Goal: Browse casually

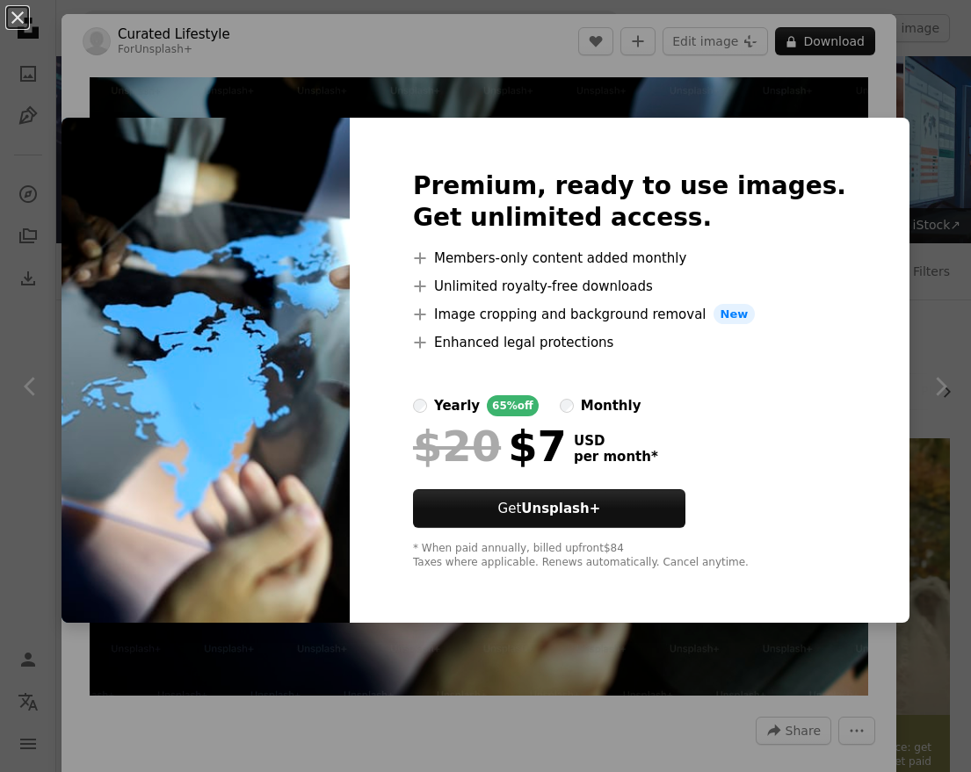
scroll to position [1556, 0]
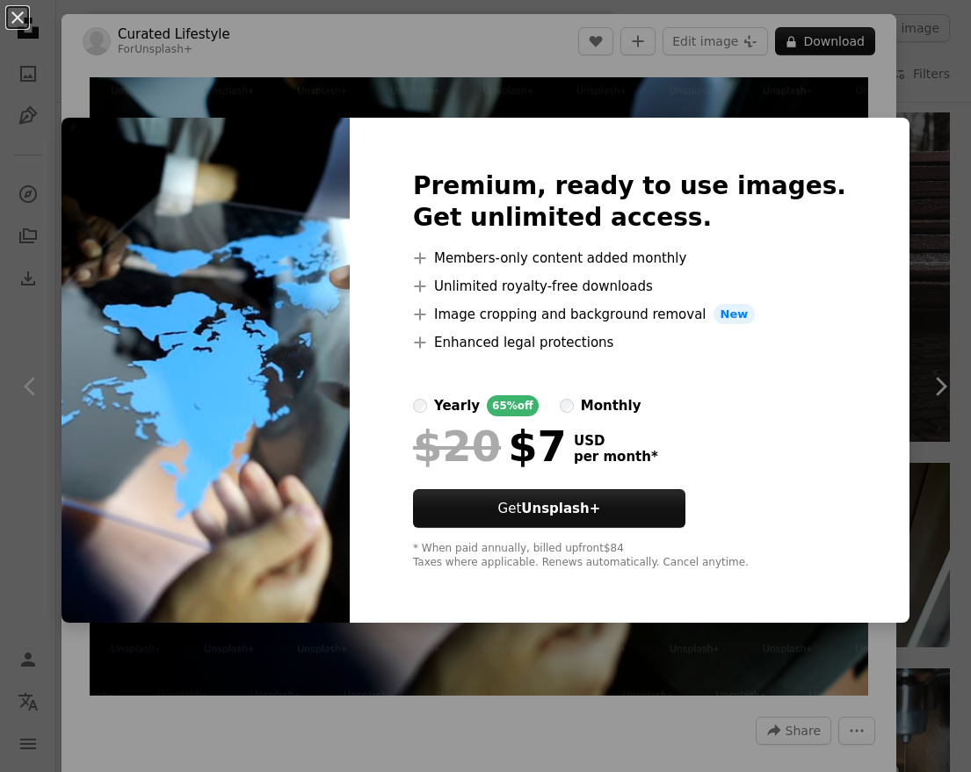
click at [107, 62] on div "An X shape Premium, ready to use images. Get unlimited access. A plus sign Memb…" at bounding box center [485, 386] width 971 height 772
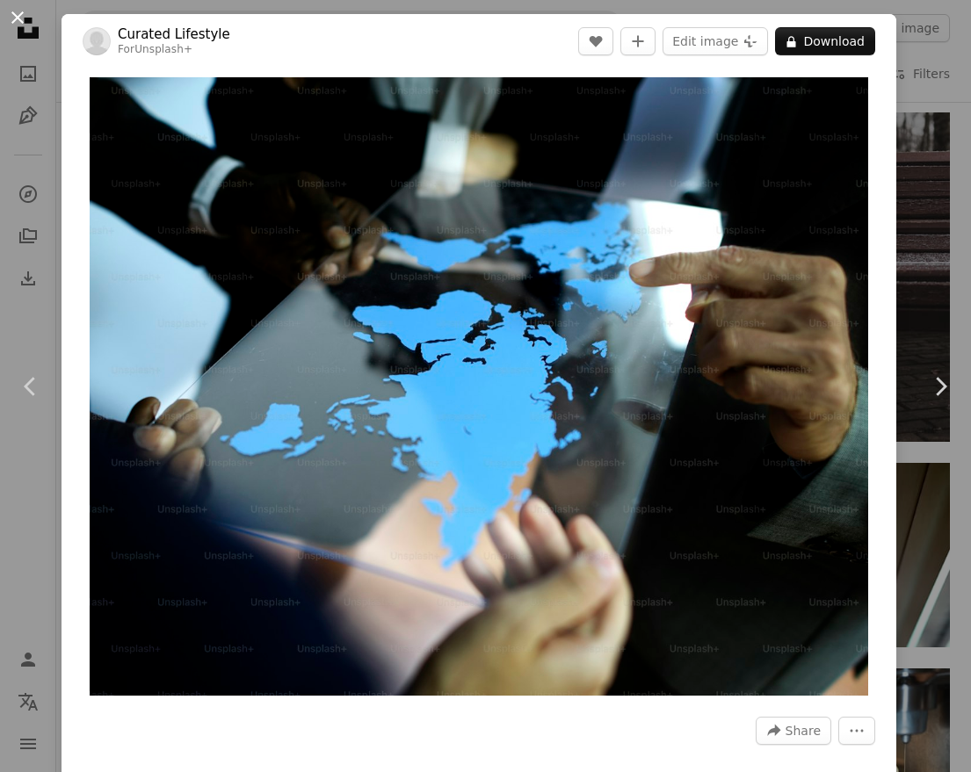
click at [18, 17] on button "An X shape" at bounding box center [17, 17] width 21 height 21
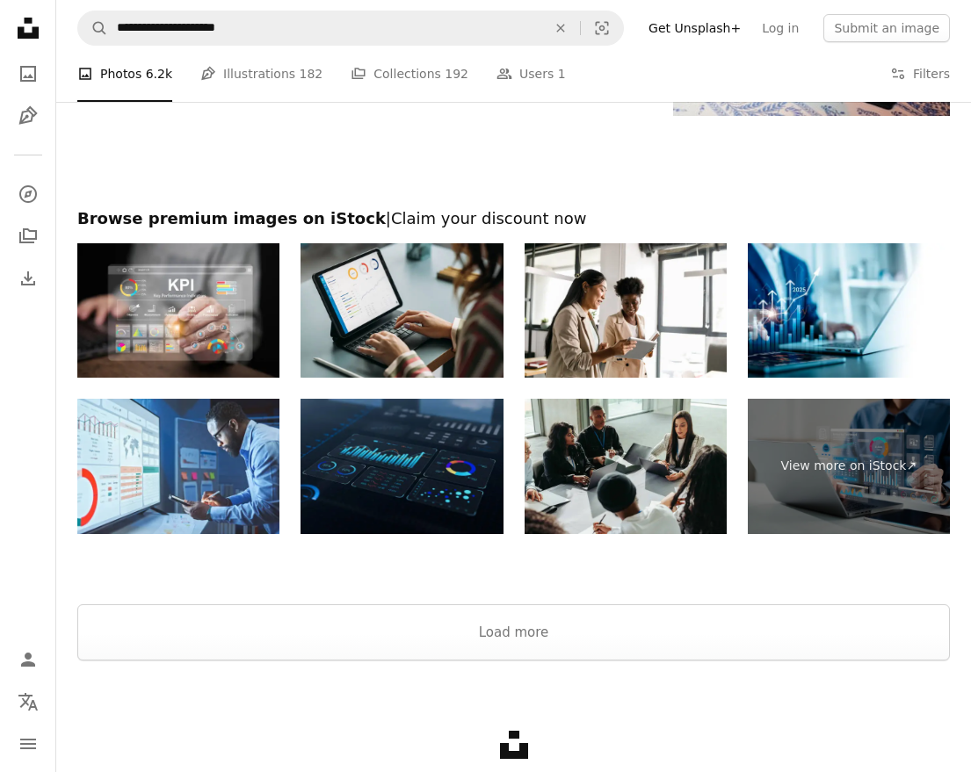
scroll to position [4119, 0]
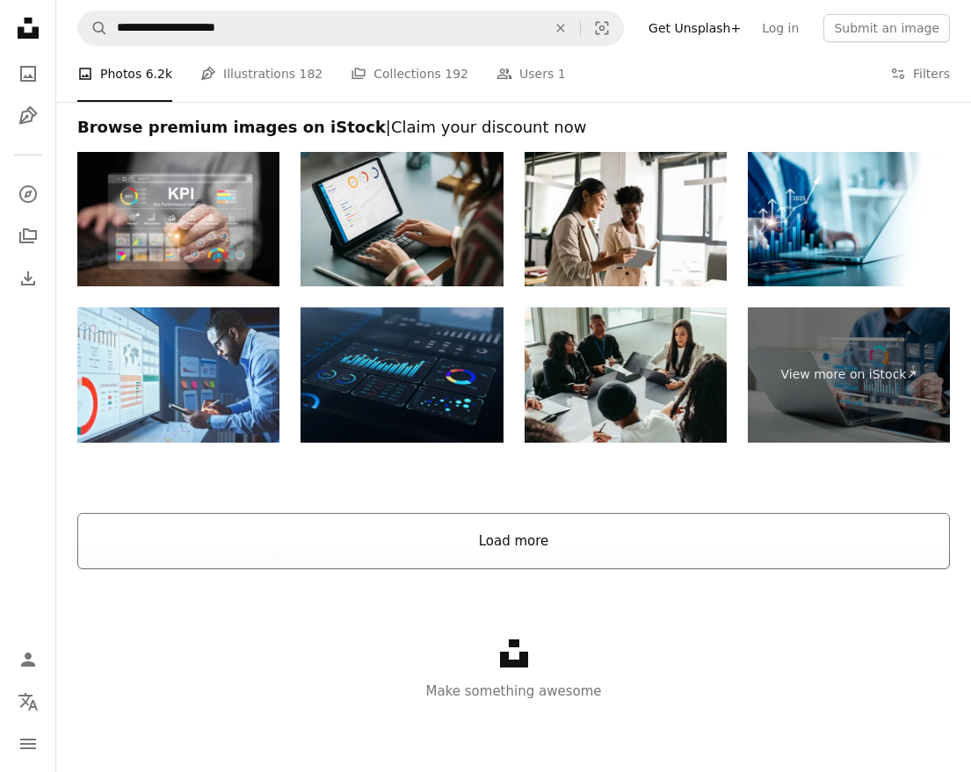
click at [426, 561] on button "Load more" at bounding box center [513, 541] width 872 height 56
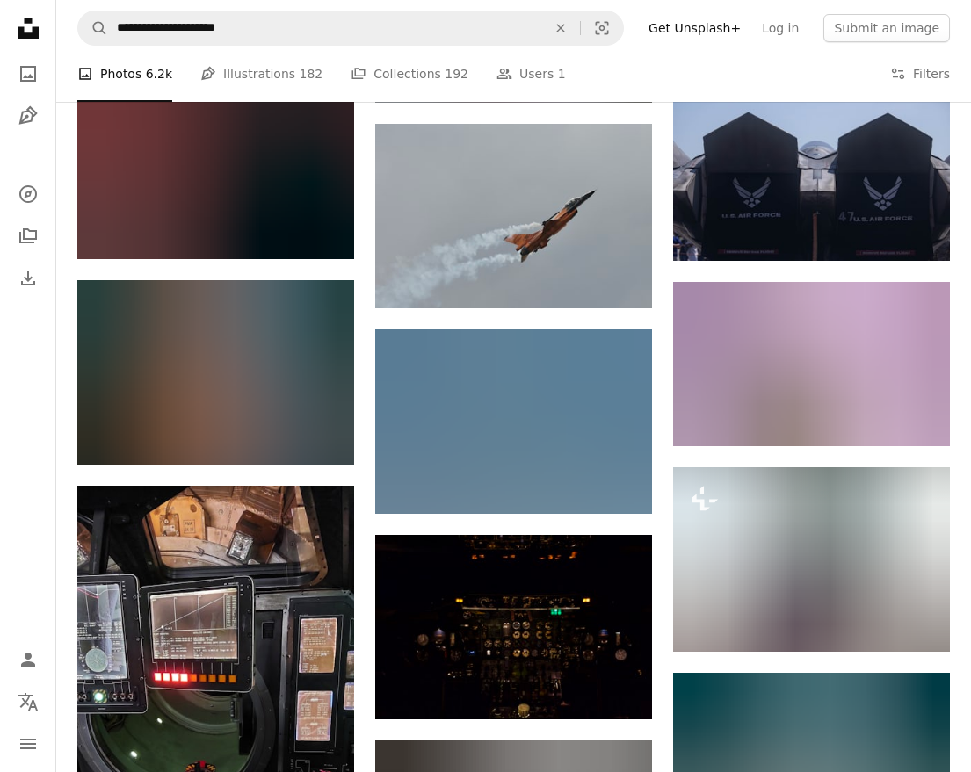
scroll to position [19239, 0]
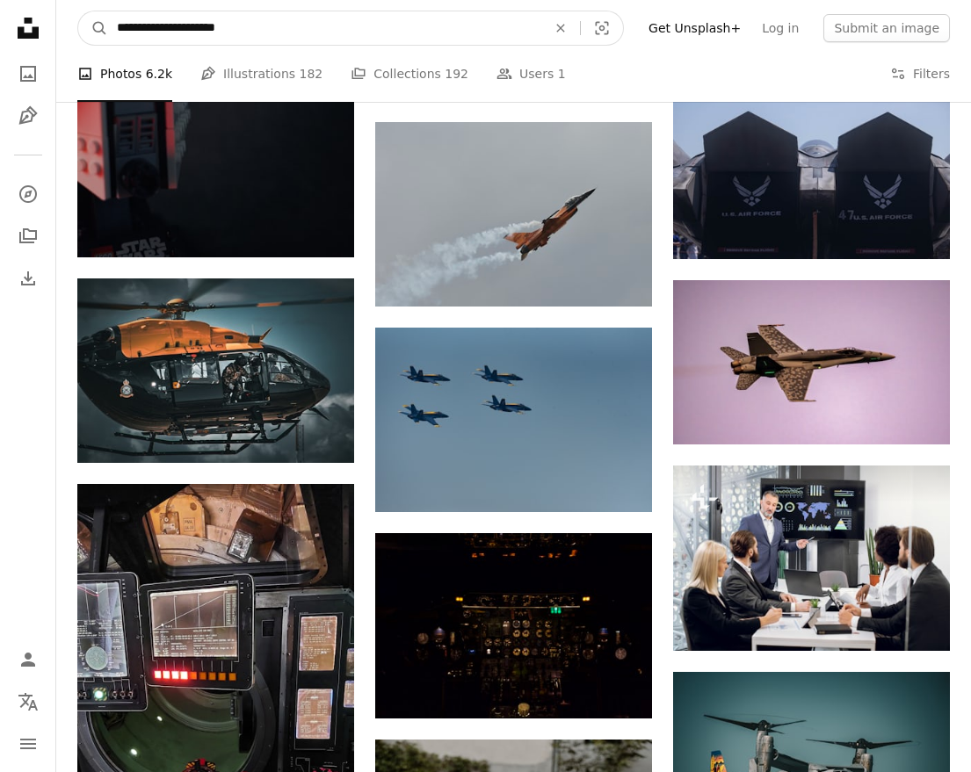
click at [171, 30] on input "**********" at bounding box center [324, 27] width 433 height 33
type input "**********"
click button "A magnifying glass" at bounding box center [93, 27] width 30 height 33
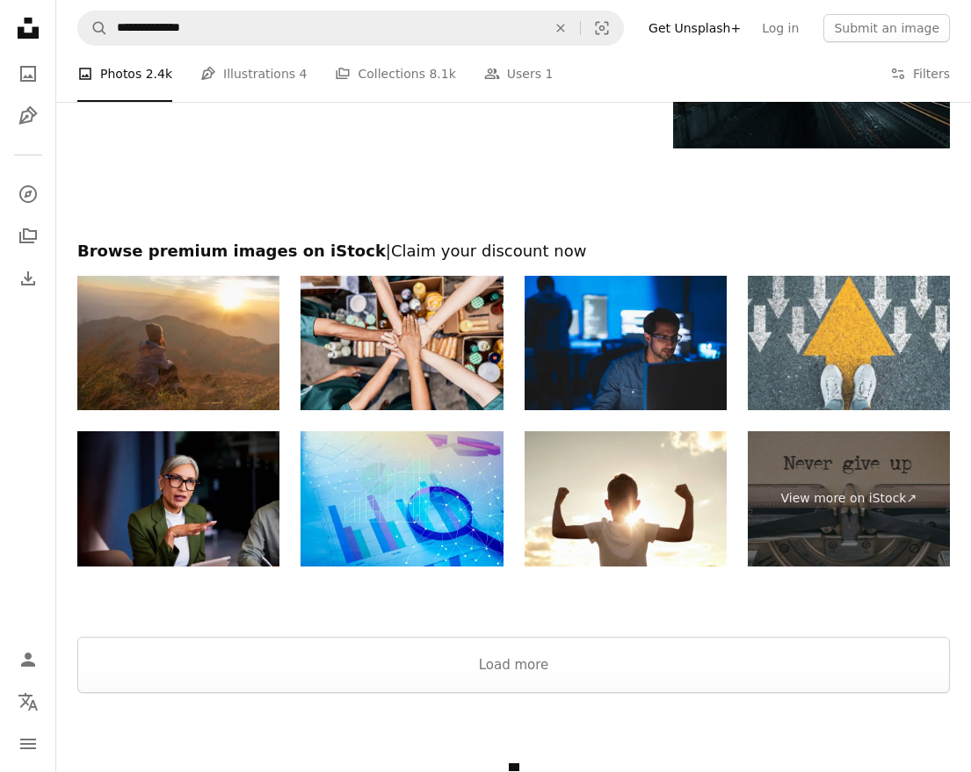
scroll to position [2339, 0]
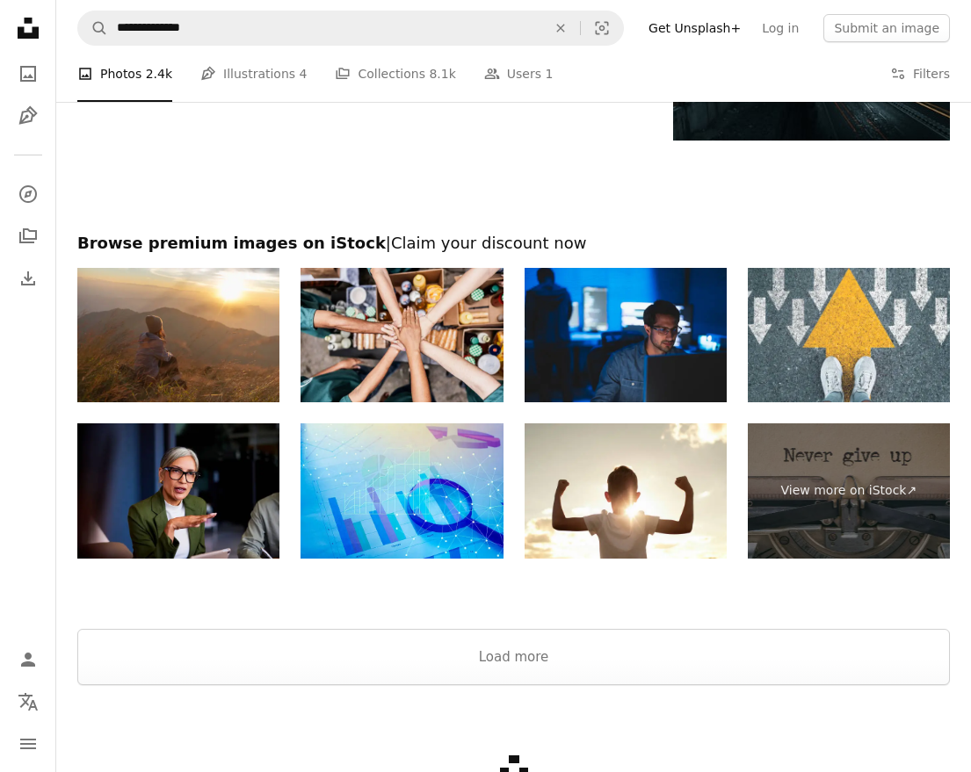
click at [424, 721] on div "Unsplash logo Make something awesome" at bounding box center [513, 786] width 915 height 203
click at [435, 685] on button "Load more" at bounding box center [513, 657] width 872 height 56
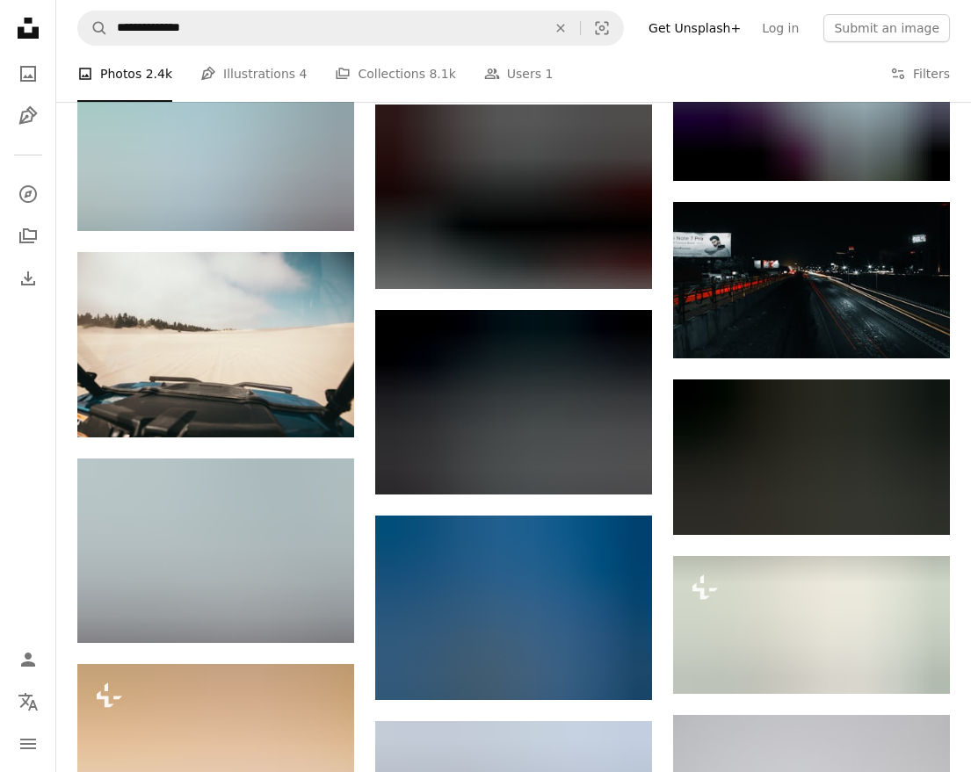
scroll to position [2113, 0]
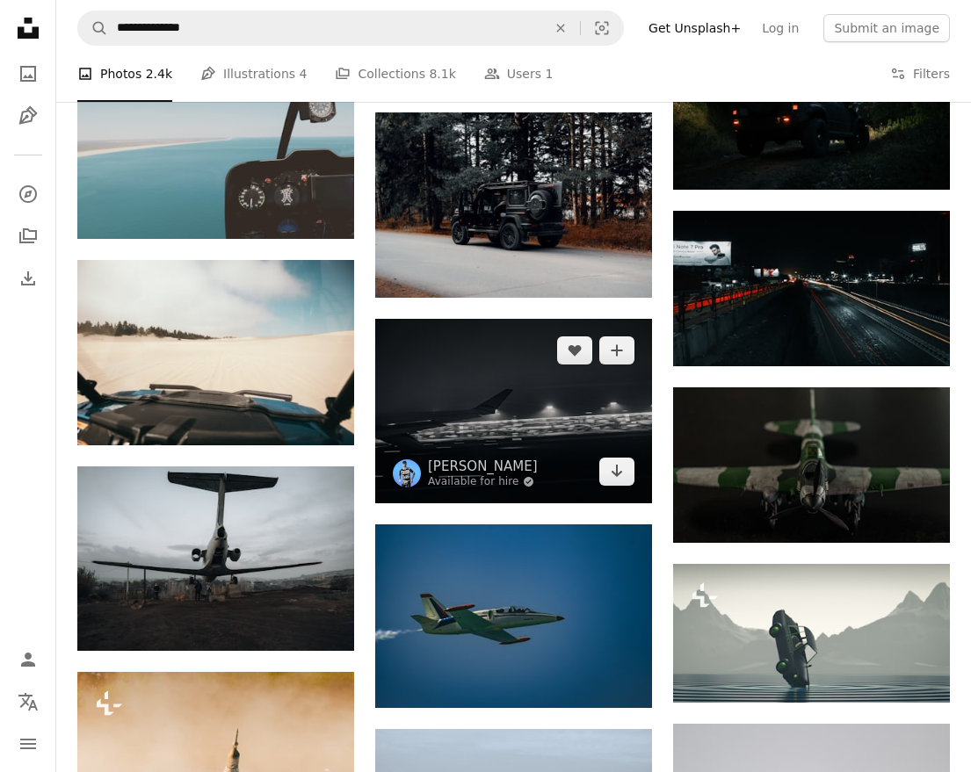
click at [512, 437] on img at bounding box center [513, 411] width 277 height 185
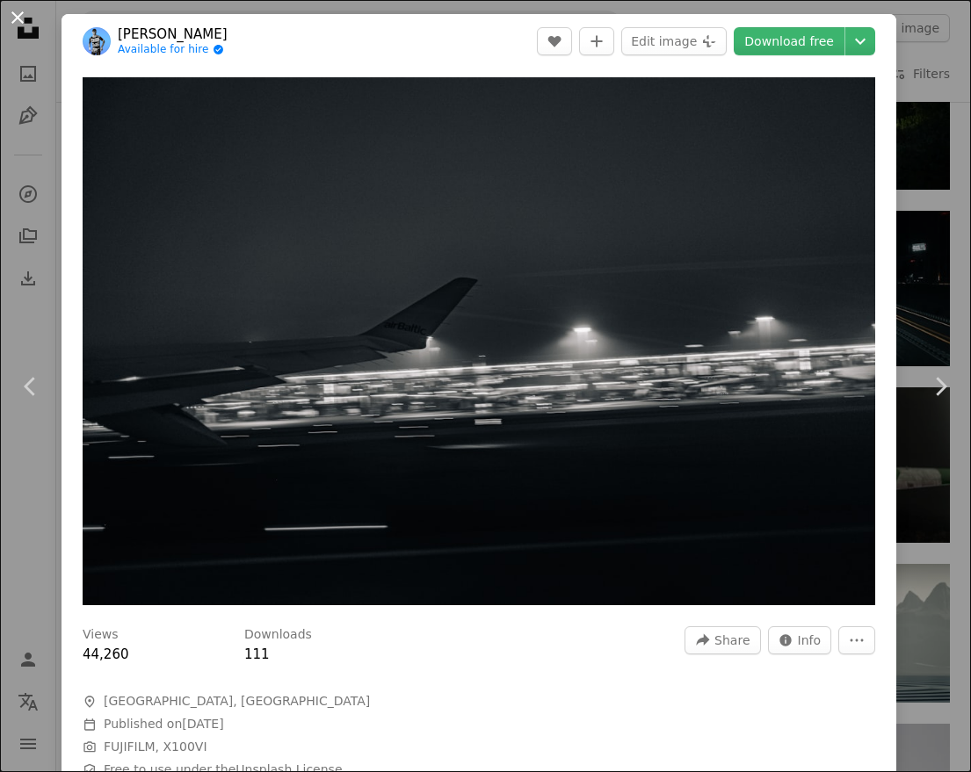
click at [15, 11] on button "An X shape" at bounding box center [17, 17] width 21 height 21
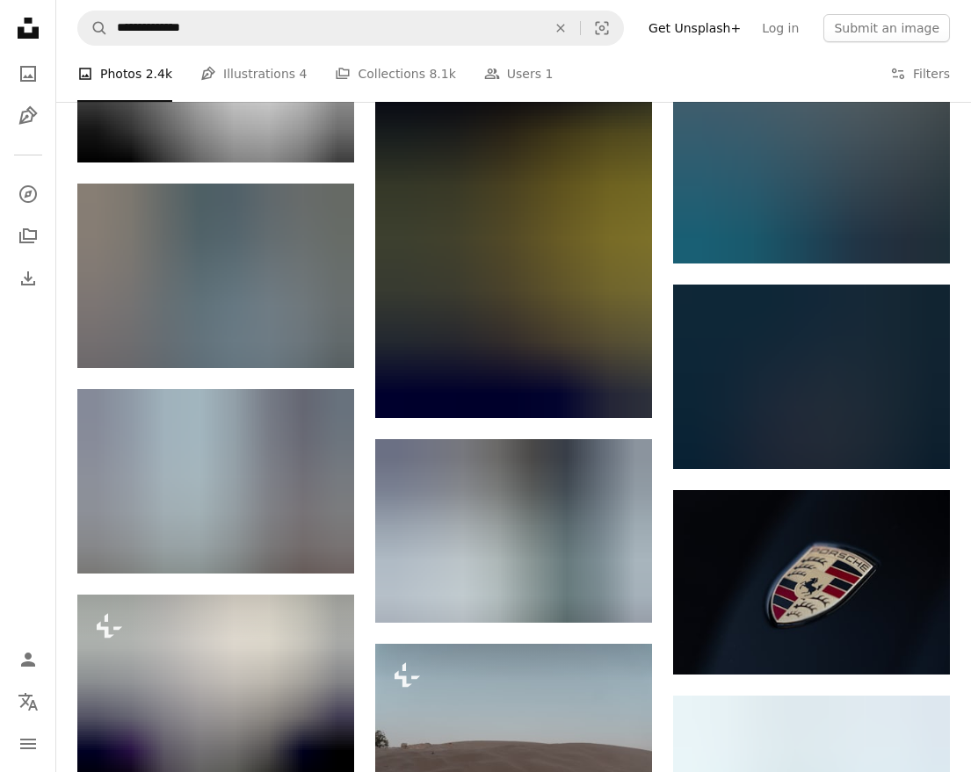
scroll to position [10967, 0]
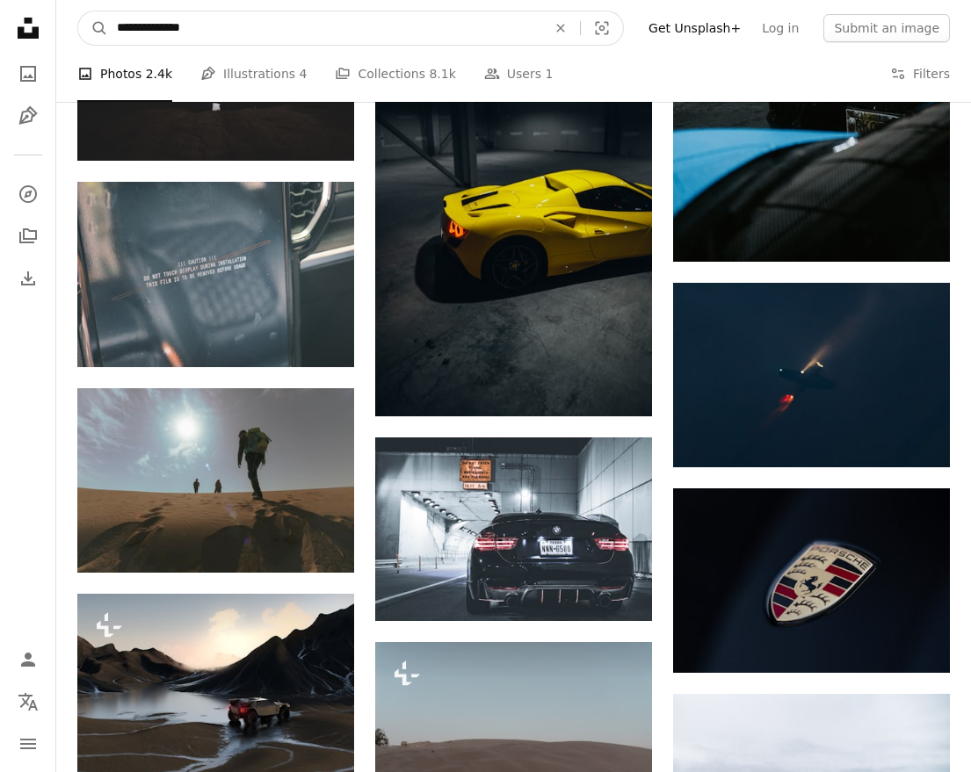
click at [292, 29] on input "**********" at bounding box center [324, 27] width 433 height 33
type input "**********"
click button "A magnifying glass" at bounding box center [93, 27] width 30 height 33
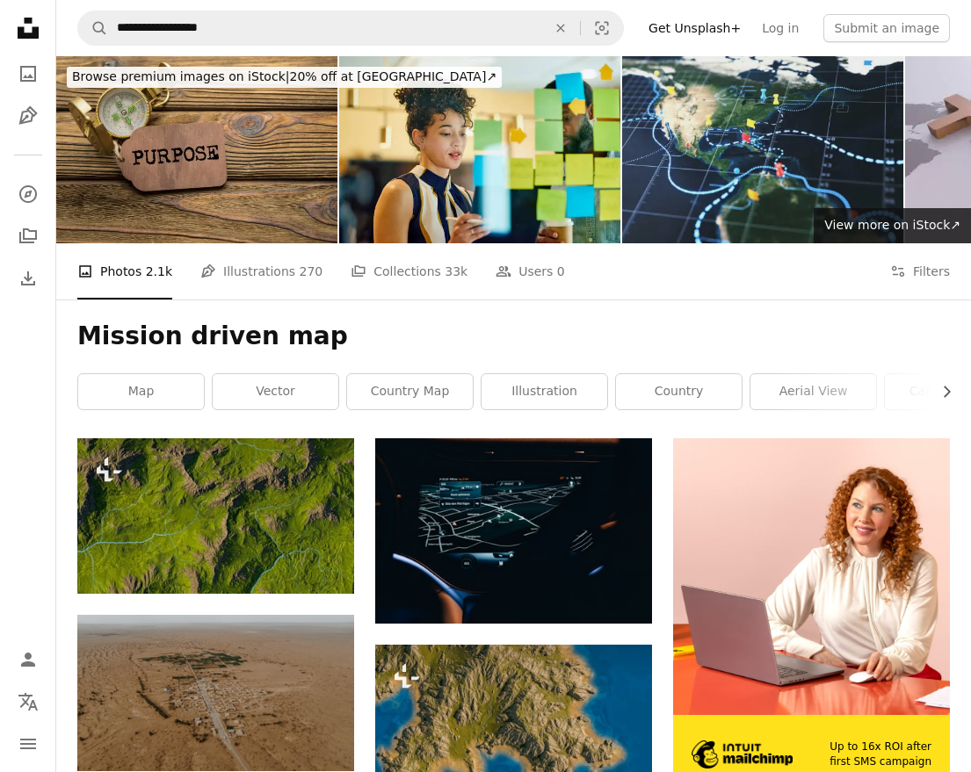
click at [802, 134] on img at bounding box center [762, 149] width 281 height 187
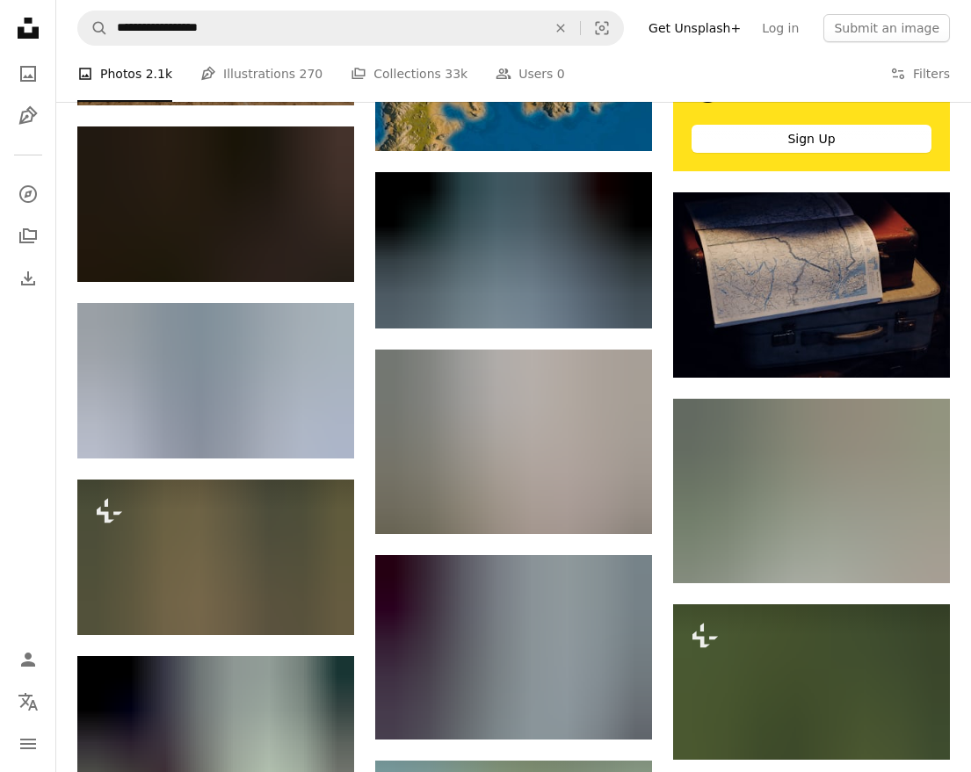
scroll to position [667, 0]
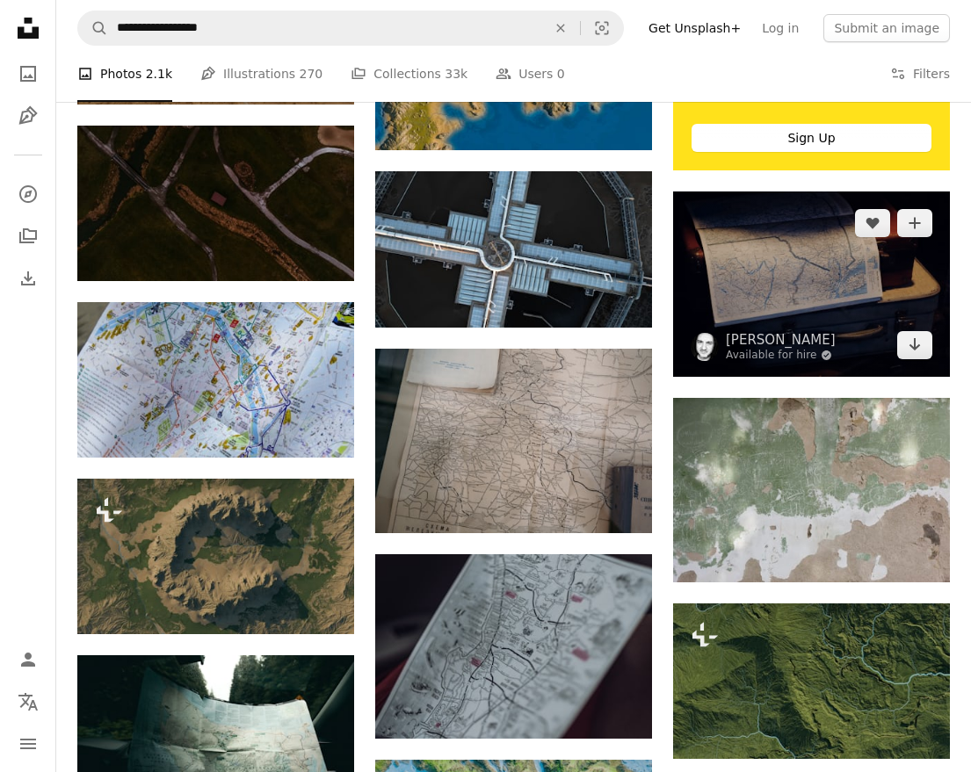
click at [824, 313] on img at bounding box center [811, 284] width 277 height 185
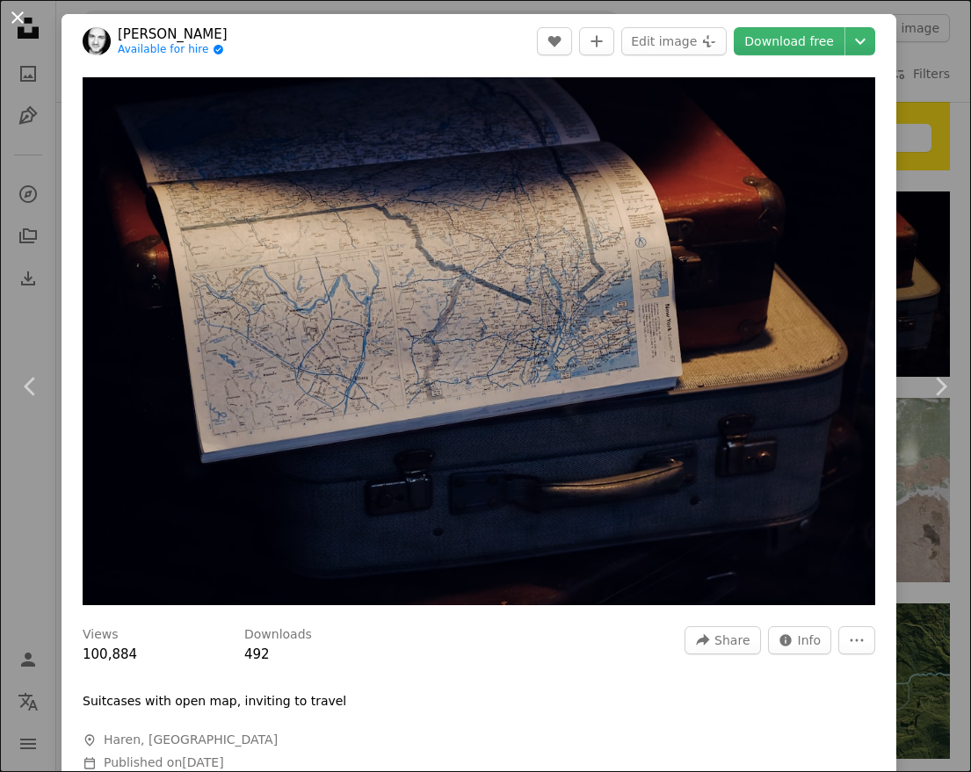
click at [21, 25] on button "An X shape" at bounding box center [17, 17] width 21 height 21
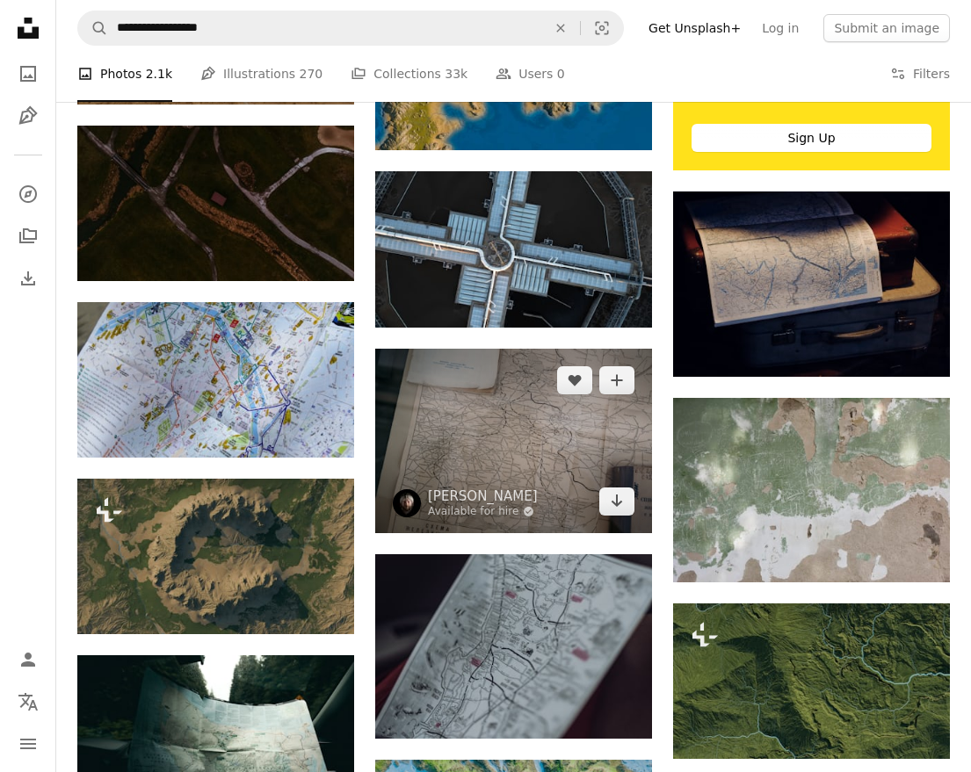
click at [495, 447] on img at bounding box center [513, 441] width 277 height 185
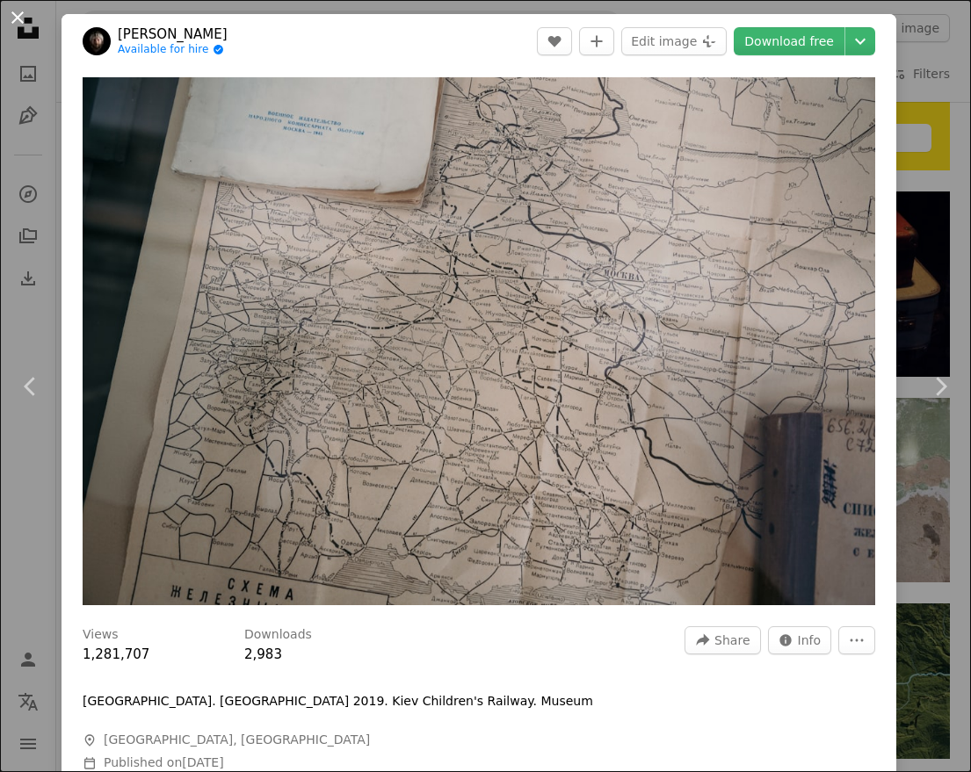
click at [9, 23] on button "An X shape" at bounding box center [17, 17] width 21 height 21
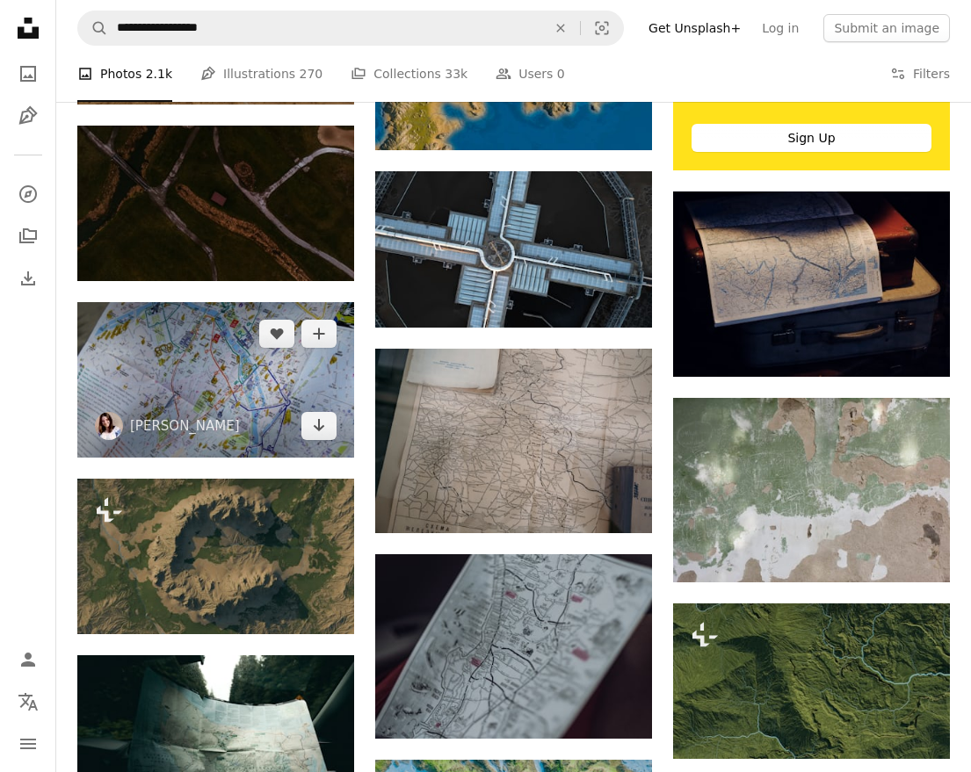
click at [262, 358] on img at bounding box center [215, 380] width 277 height 156
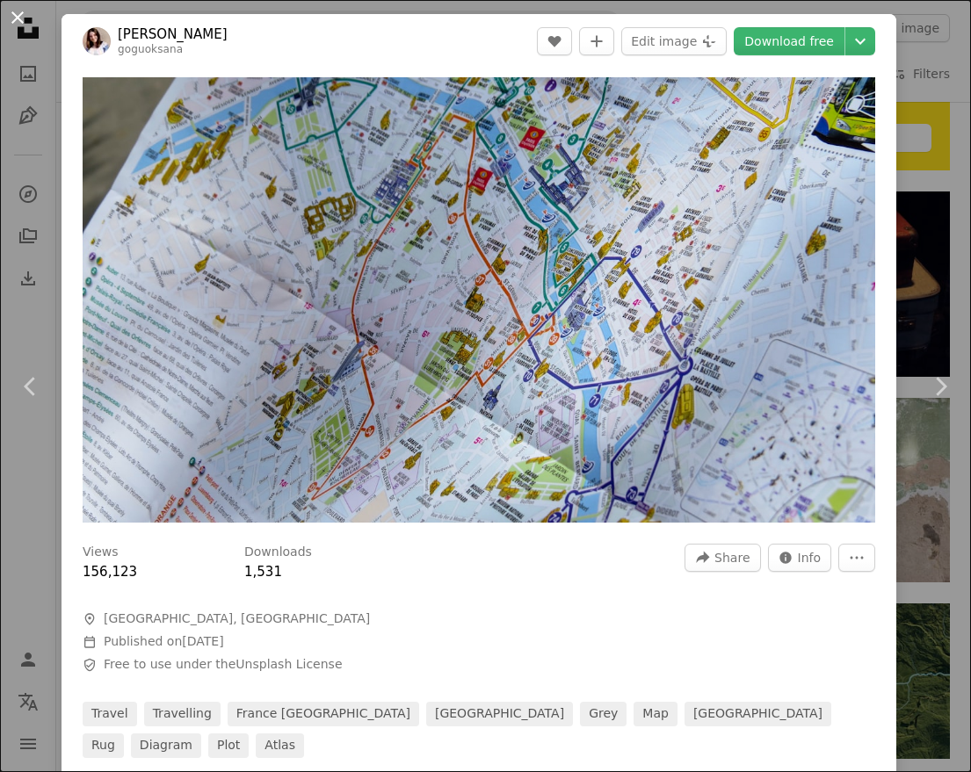
click at [22, 22] on button "An X shape" at bounding box center [17, 17] width 21 height 21
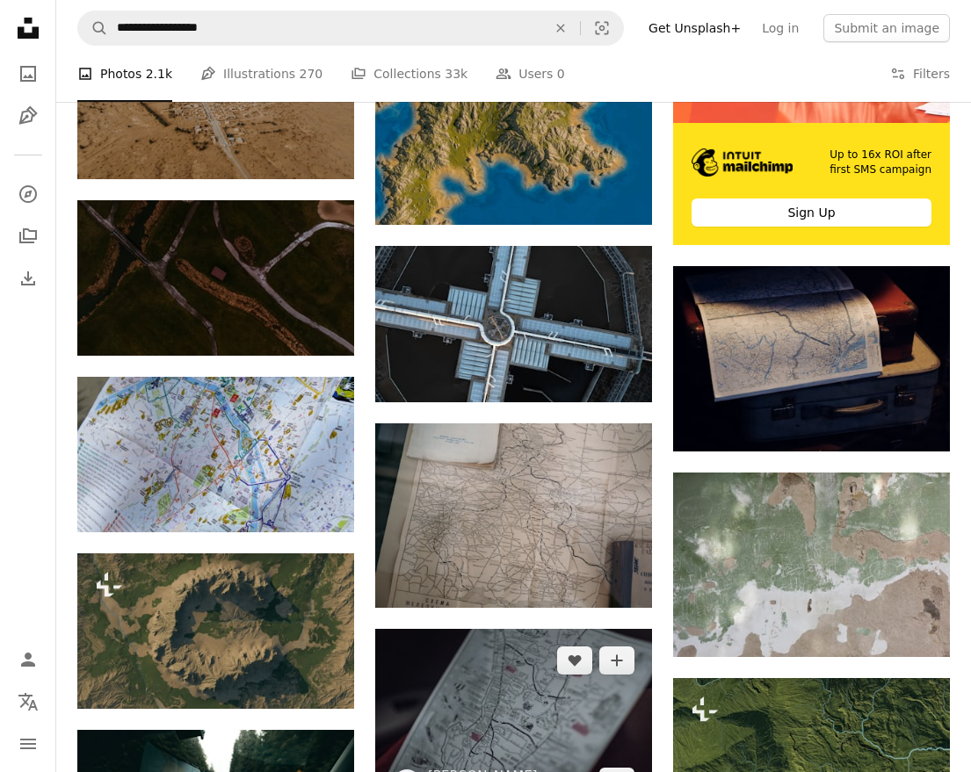
scroll to position [574, 0]
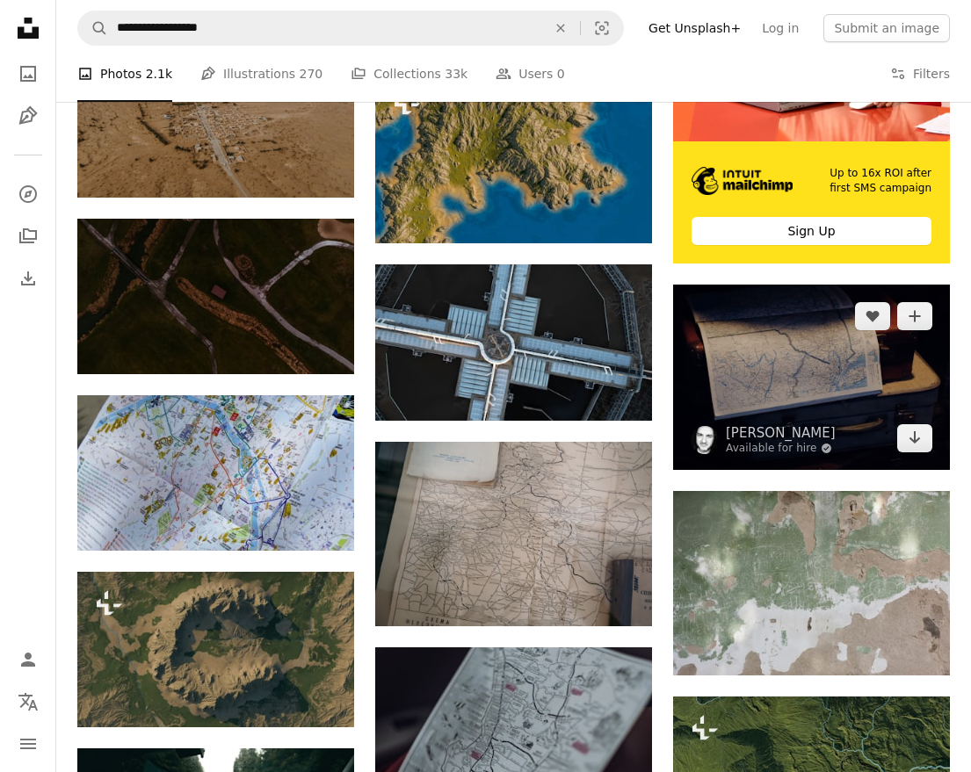
click at [763, 420] on img at bounding box center [811, 377] width 277 height 185
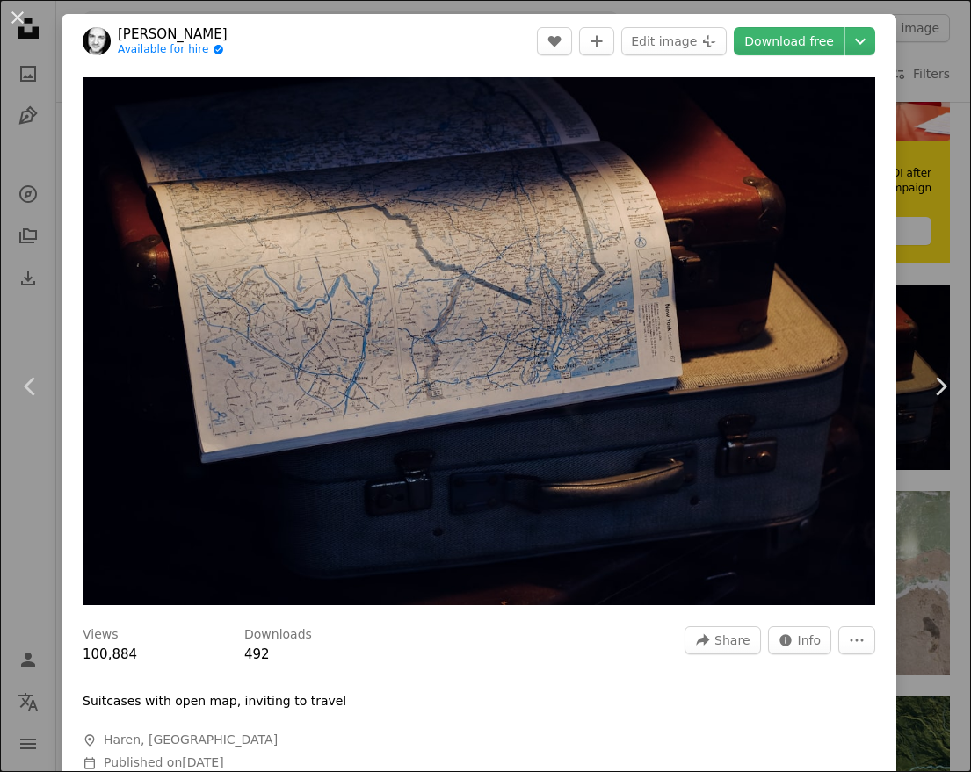
click at [410, 43] on header "[PERSON_NAME] Available for hire A checkmark inside of a circle A heart A plus …" at bounding box center [479, 41] width 835 height 54
click at [17, 21] on button "An X shape" at bounding box center [17, 17] width 21 height 21
